Goal: Information Seeking & Learning: Learn about a topic

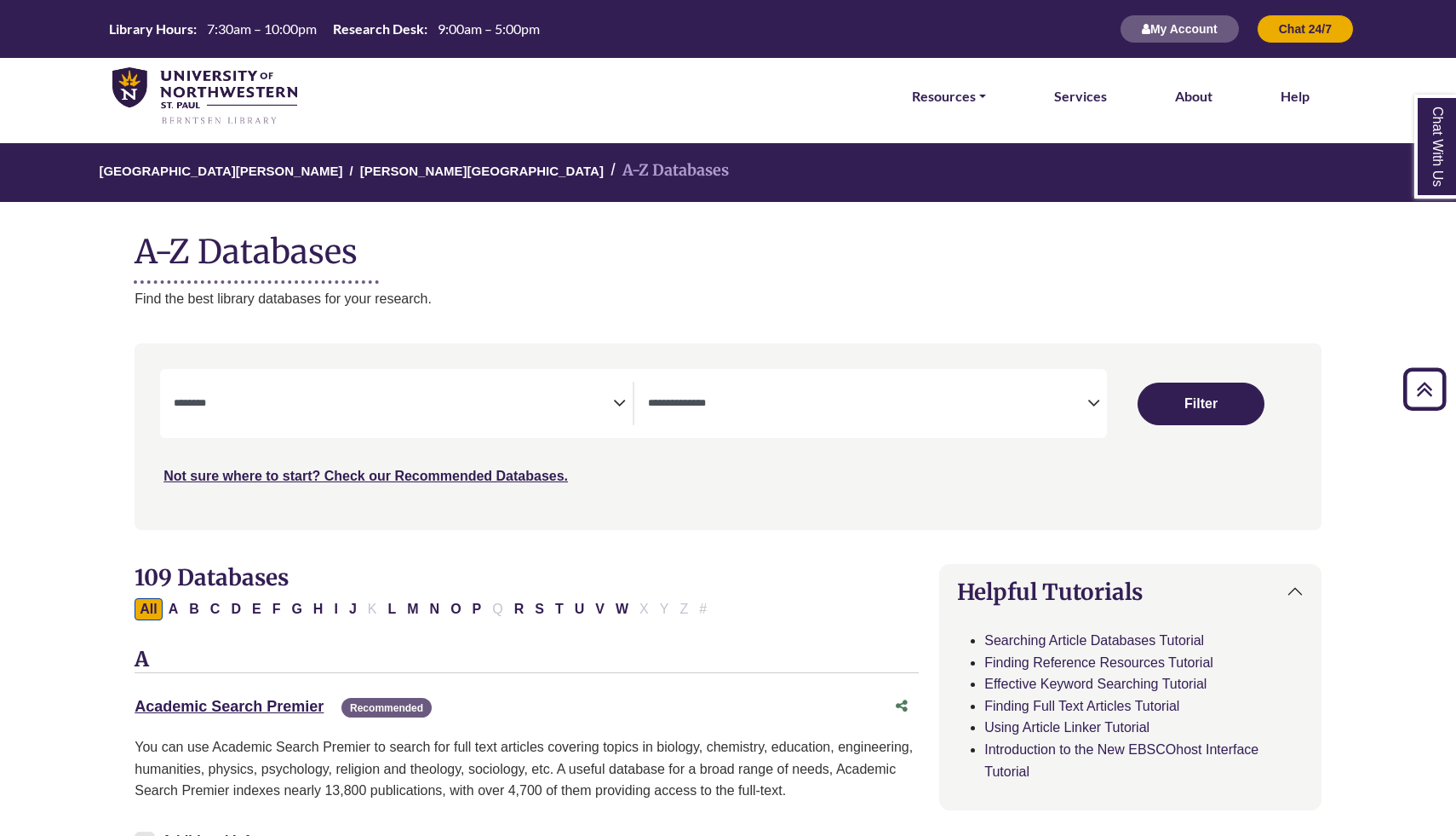
select select "Database Subject Filter"
select select "Database Types Filter"
click at [360, 171] on link "[PERSON_NAME][GEOGRAPHIC_DATA]" at bounding box center [482, 169] width 243 height 17
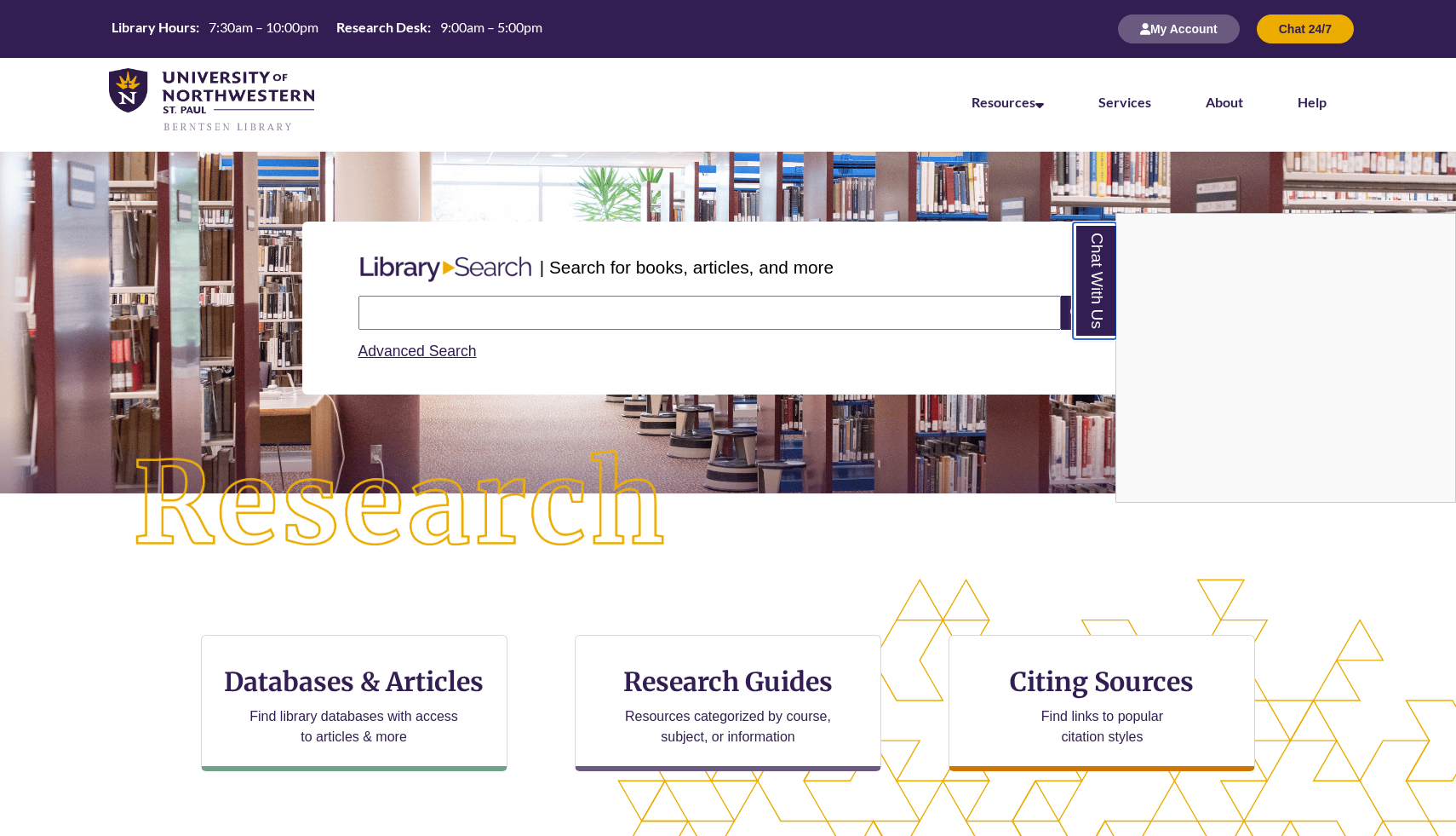
click at [1095, 296] on link "Chat With Us" at bounding box center [1095, 280] width 44 height 116
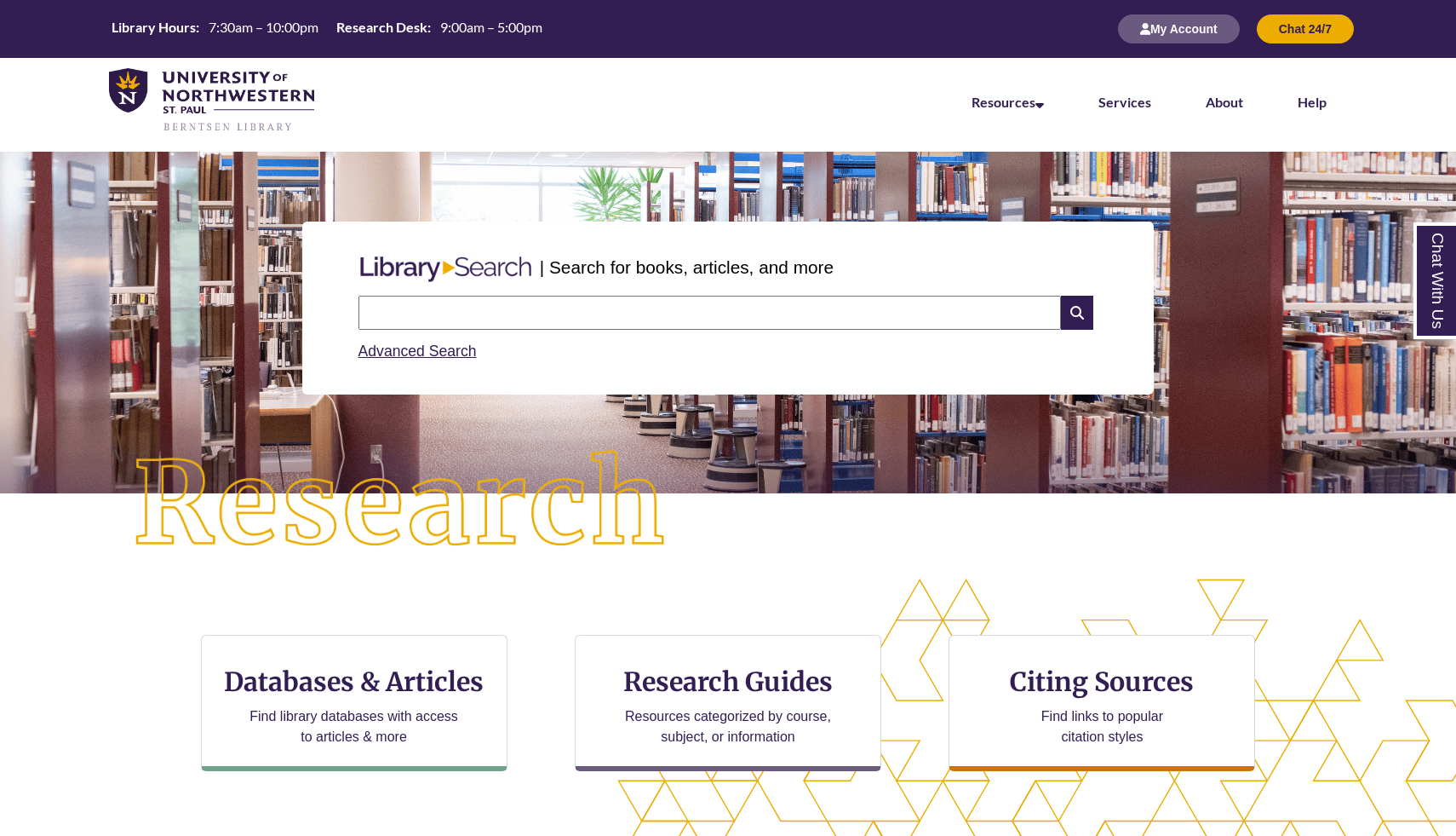
click at [438, 320] on input "text" at bounding box center [710, 313] width 703 height 34
type input "**********"
click at [1077, 313] on icon at bounding box center [1077, 313] width 32 height 34
